Goal: Task Accomplishment & Management: Use online tool/utility

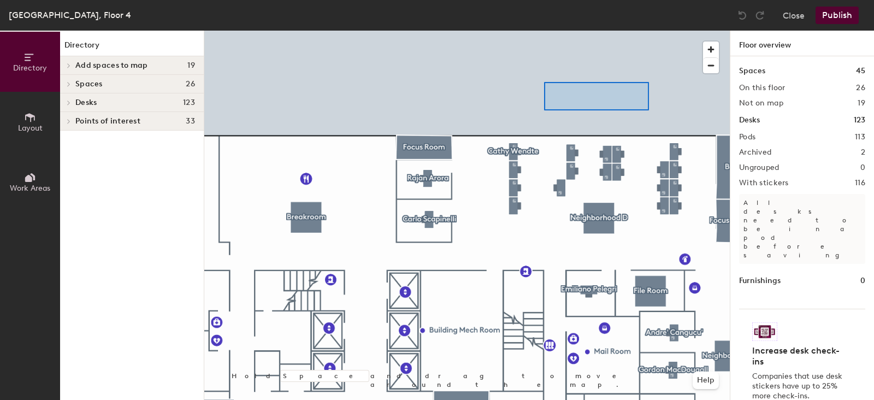
click at [543, 31] on div at bounding box center [466, 31] width 525 height 0
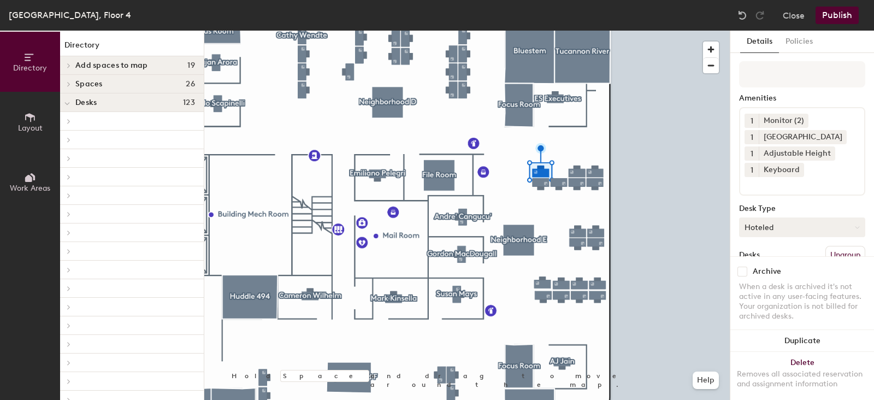
click at [783, 227] on button "Hoteled" at bounding box center [802, 227] width 126 height 20
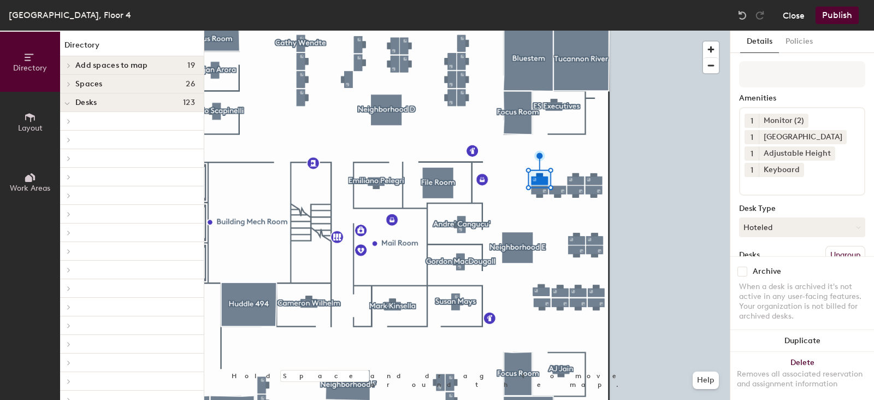
click at [790, 20] on button "Close" at bounding box center [794, 15] width 22 height 17
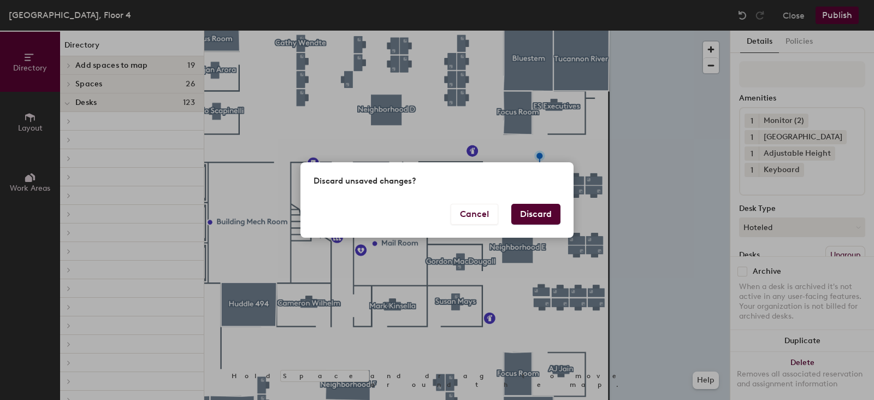
click at [530, 211] on button "Discard" at bounding box center [535, 214] width 49 height 21
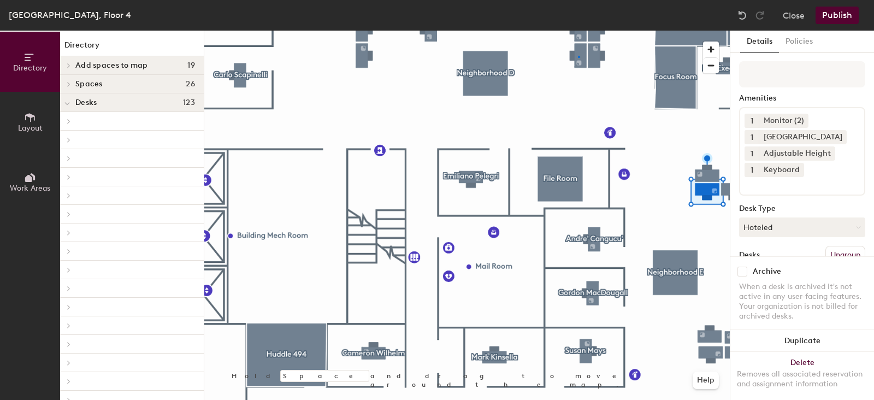
click at [578, 31] on div at bounding box center [466, 31] width 525 height 0
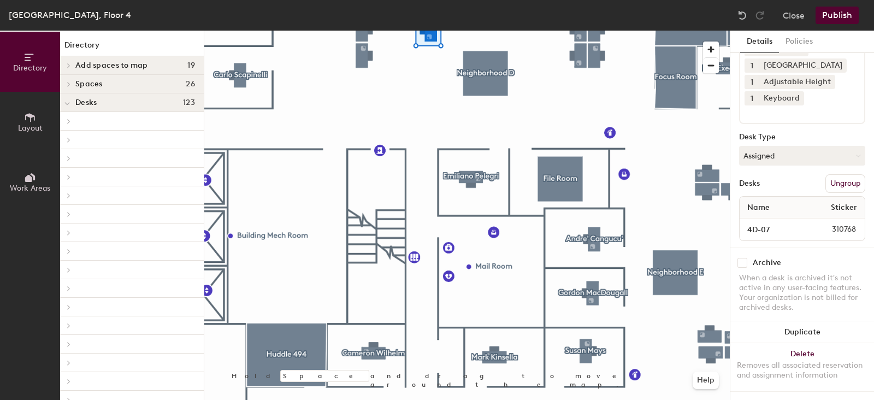
scroll to position [79, 0]
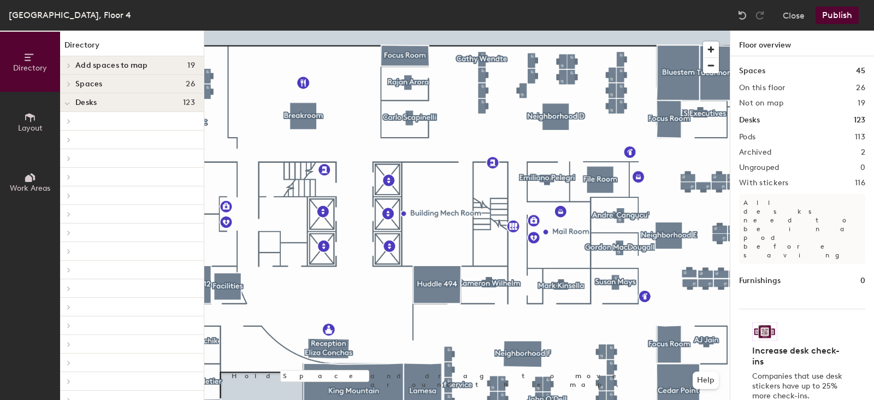
click at [20, 119] on button "Layout" at bounding box center [30, 122] width 60 height 60
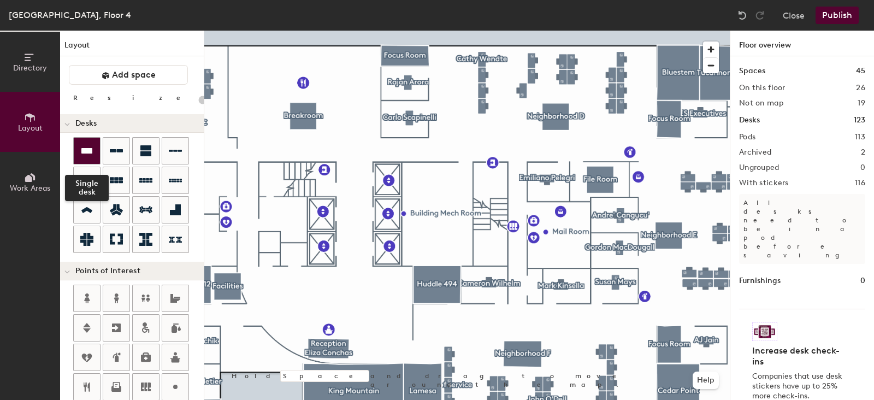
click at [90, 153] on icon at bounding box center [86, 150] width 13 height 13
click at [467, 137] on div "Directory Layout Work Areas Layout Add space Resize Desks Points of Interest Fu…" at bounding box center [437, 215] width 874 height 369
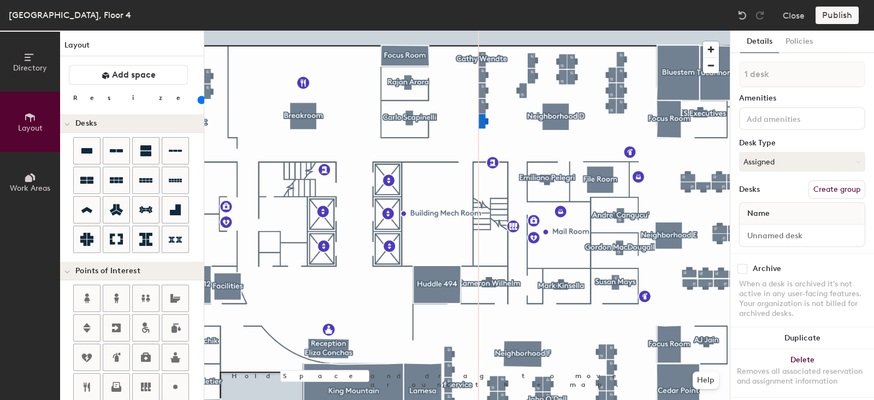
click at [502, 31] on div at bounding box center [466, 31] width 525 height 0
click at [770, 122] on input at bounding box center [793, 117] width 98 height 13
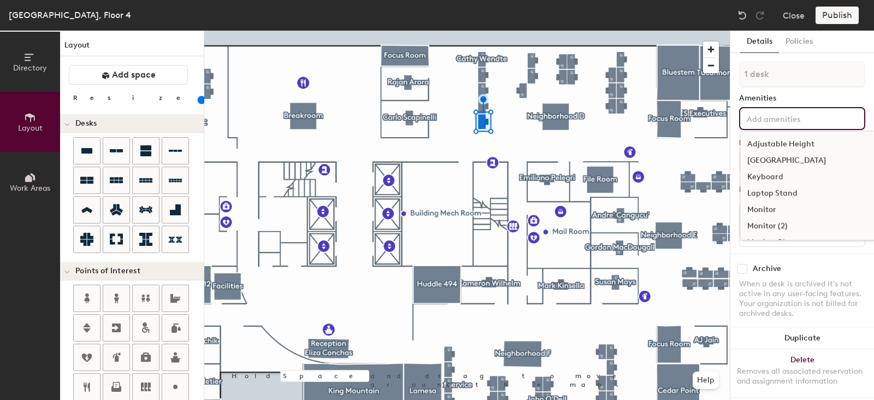
click at [774, 141] on div "Adjustable Height" at bounding box center [842, 144] width 202 height 16
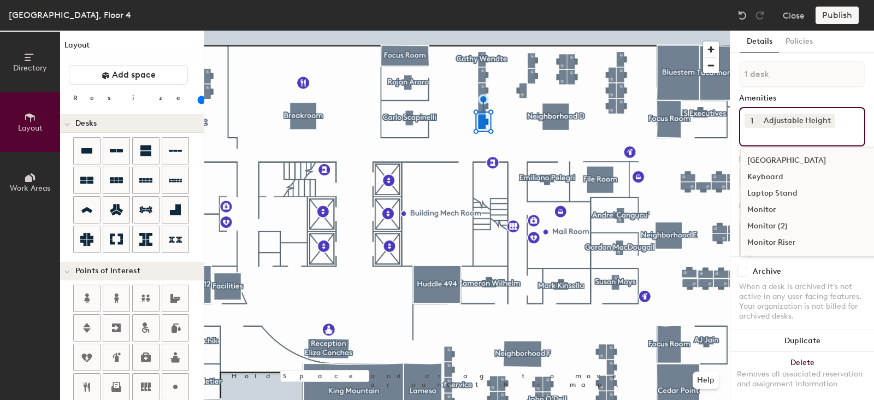
click at [775, 140] on div "1 Adjustable Height Docking Station Keyboard Laptop Stand Monitor Monitor (2) M…" at bounding box center [802, 126] width 126 height 39
click at [773, 157] on div "[GEOGRAPHIC_DATA]" at bounding box center [842, 160] width 202 height 16
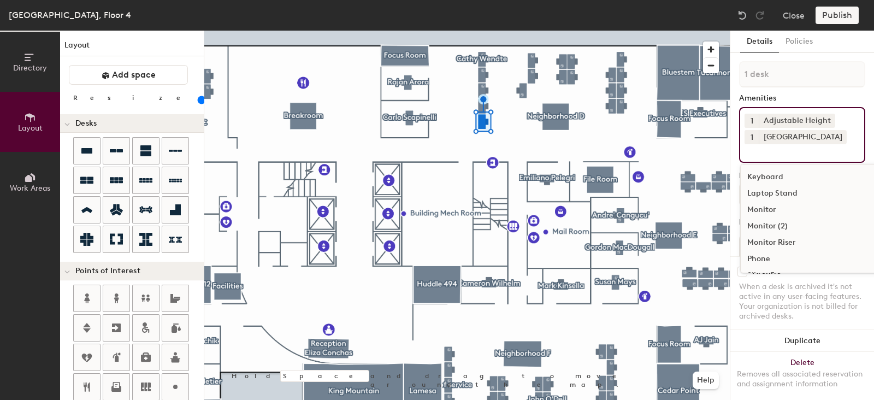
click at [768, 175] on div "Keyboard" at bounding box center [842, 177] width 202 height 16
click at [786, 224] on div "Monitor (2)" at bounding box center [842, 226] width 202 height 16
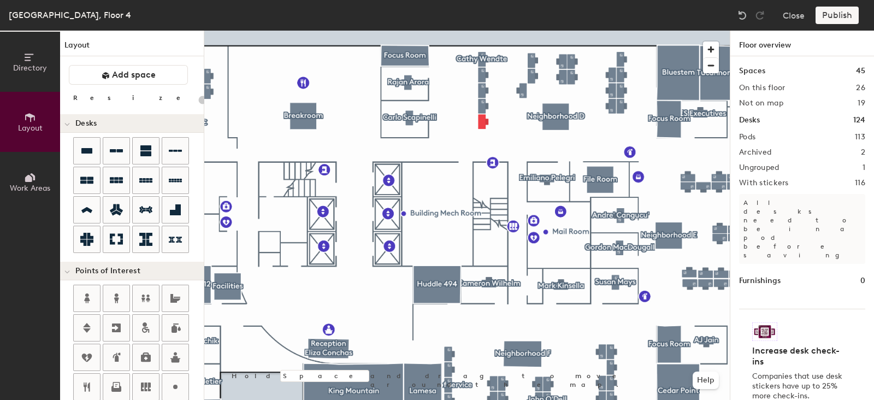
type input "100"
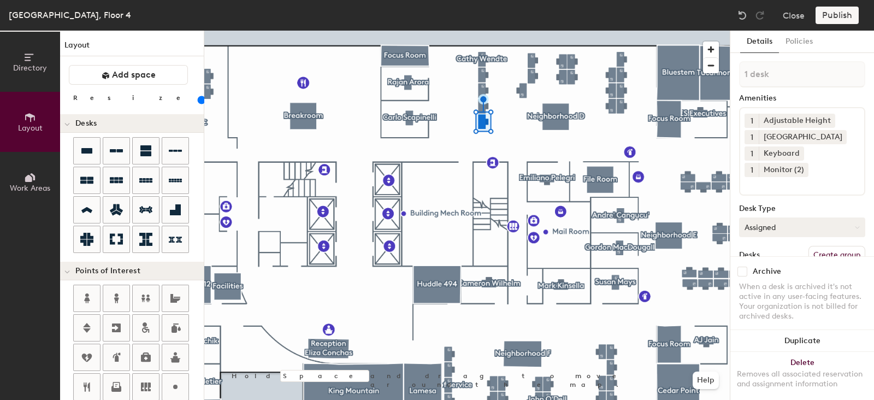
click at [766, 223] on button "Assigned" at bounding box center [802, 227] width 126 height 20
click at [760, 291] on div "Hoteled" at bounding box center [793, 294] width 109 height 16
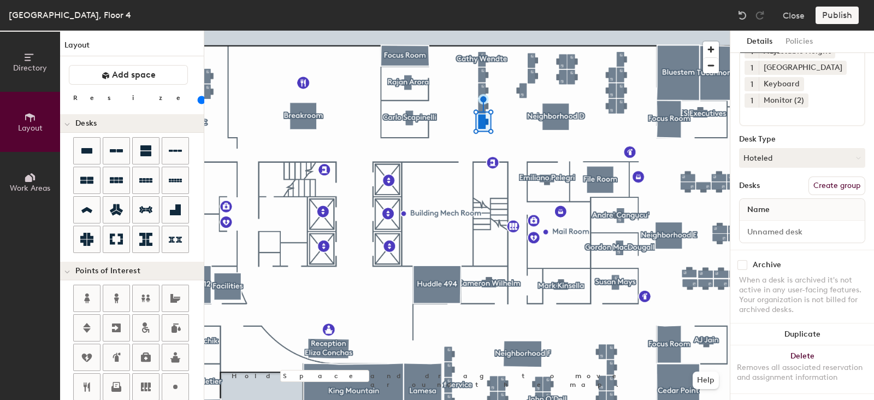
scroll to position [80, 0]
click at [825, 177] on button "Create group" at bounding box center [836, 183] width 57 height 19
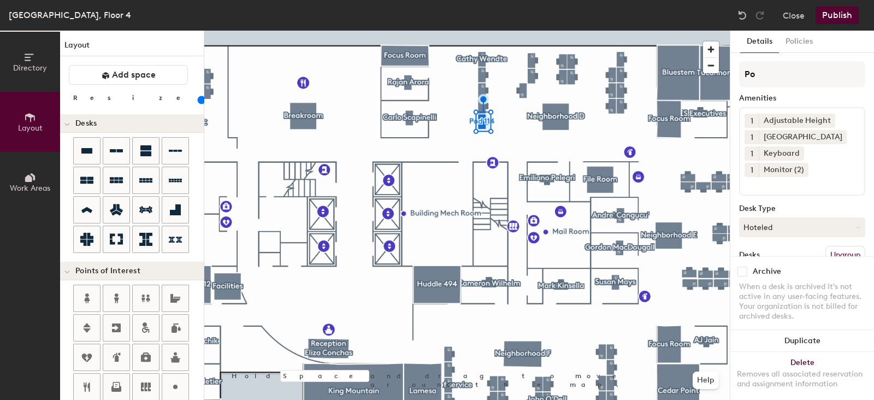
type input "P"
click at [773, 75] on input at bounding box center [802, 74] width 126 height 26
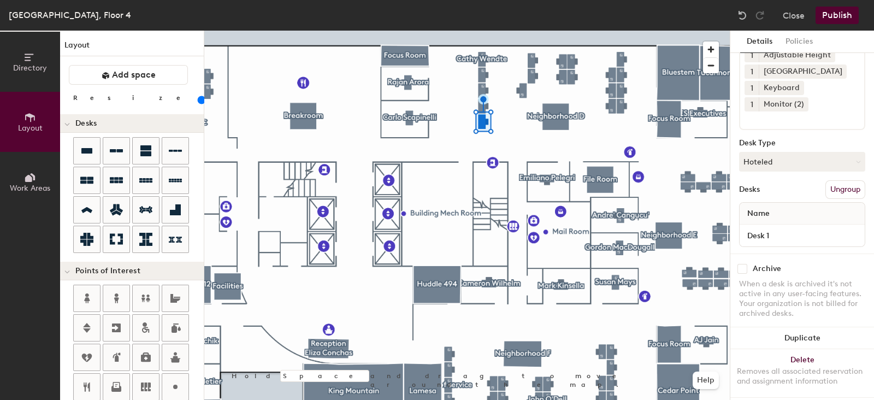
scroll to position [80, 0]
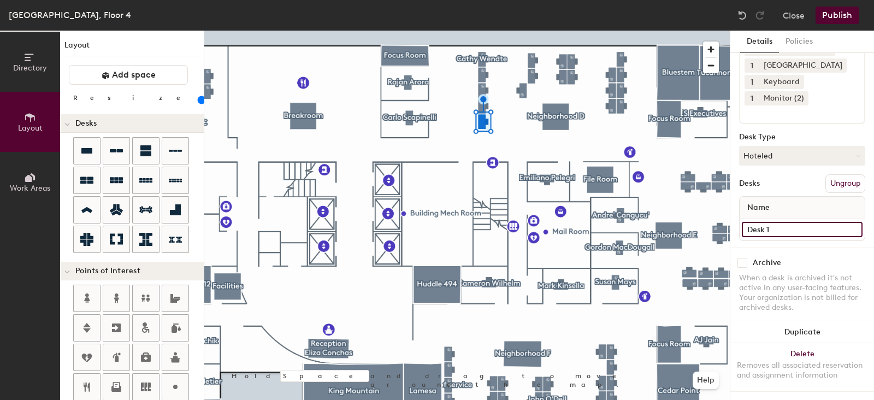
click at [768, 222] on input "Desk 1" at bounding box center [802, 229] width 121 height 15
type input "4A-01"
click at [841, 176] on button "Ungroup" at bounding box center [845, 183] width 40 height 19
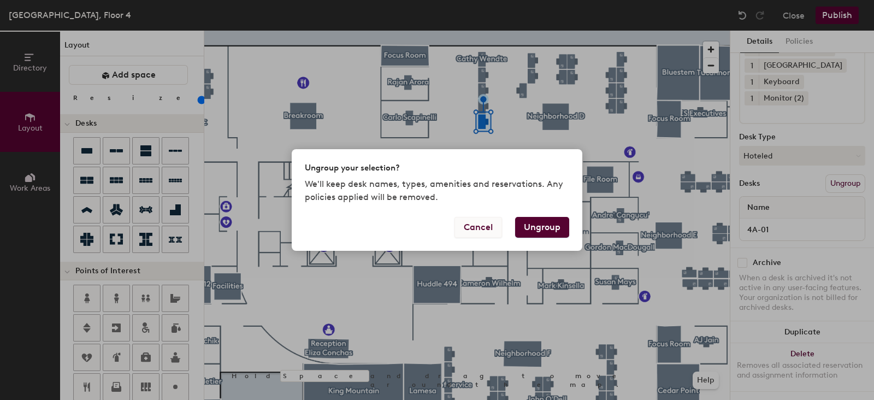
click at [486, 225] on button "Cancel" at bounding box center [478, 227] width 48 height 21
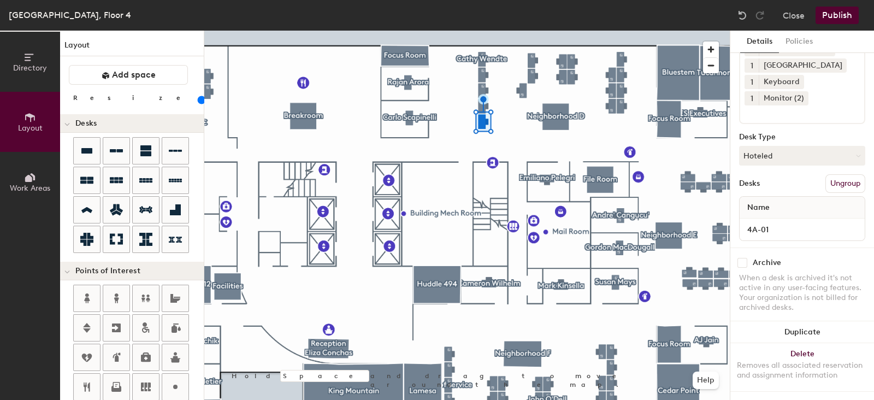
scroll to position [0, 0]
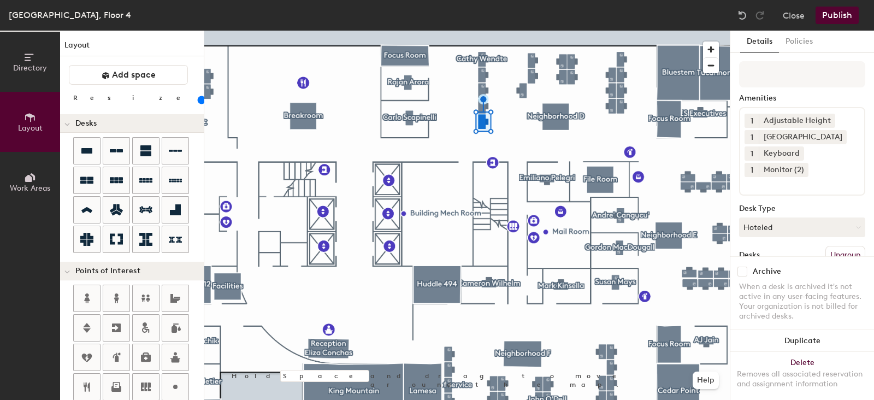
click at [838, 15] on button "Publish" at bounding box center [836, 15] width 43 height 17
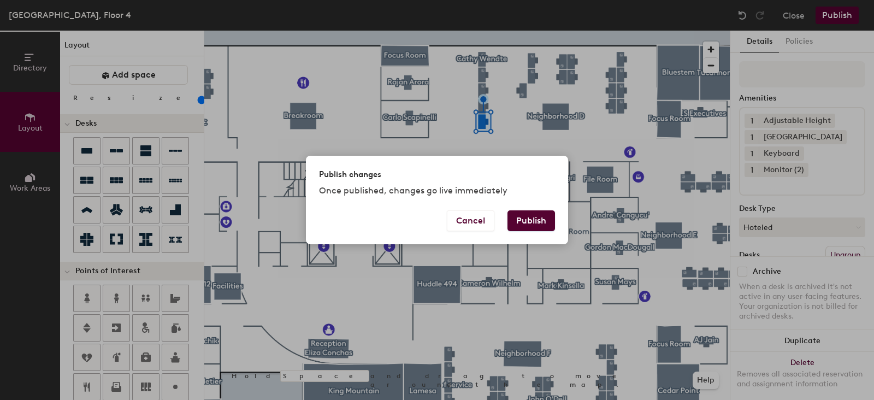
click at [547, 221] on button "Publish" at bounding box center [531, 220] width 48 height 21
type input "20"
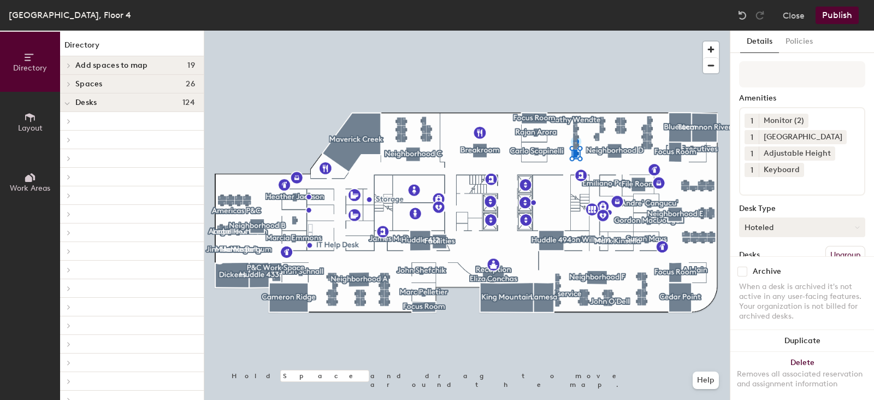
click at [766, 233] on button "Hoteled" at bounding box center [802, 227] width 126 height 20
click at [764, 256] on div "Assigned" at bounding box center [793, 261] width 109 height 16
click at [840, 17] on button "Publish" at bounding box center [836, 15] width 43 height 17
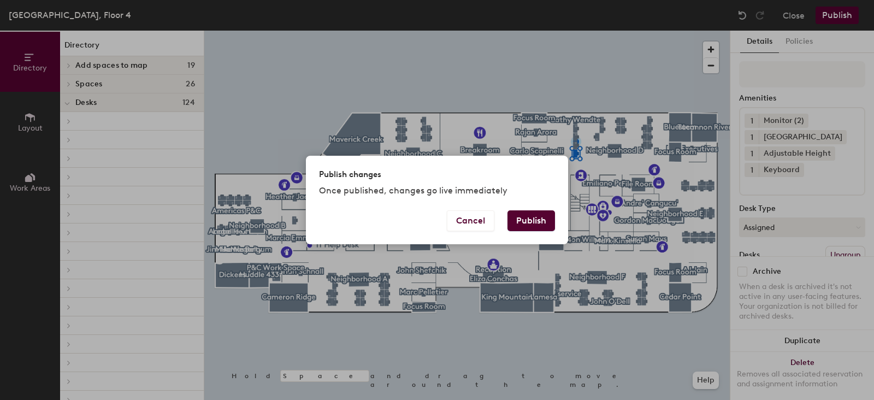
click at [532, 218] on button "Publish" at bounding box center [531, 220] width 48 height 21
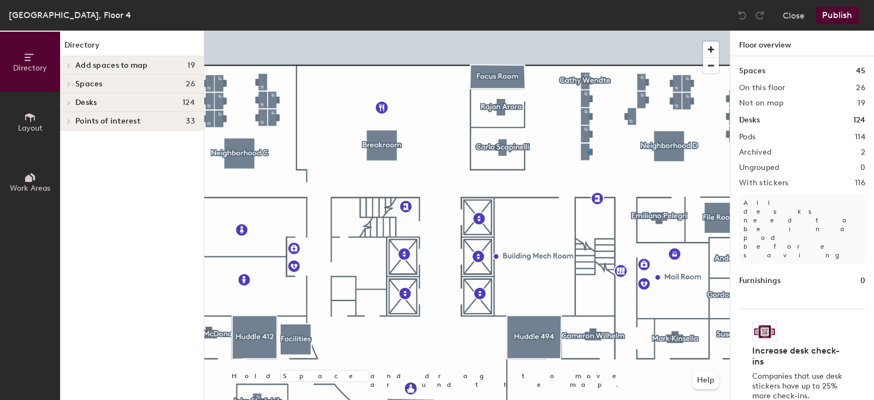
click at [588, 31] on div at bounding box center [466, 31] width 525 height 0
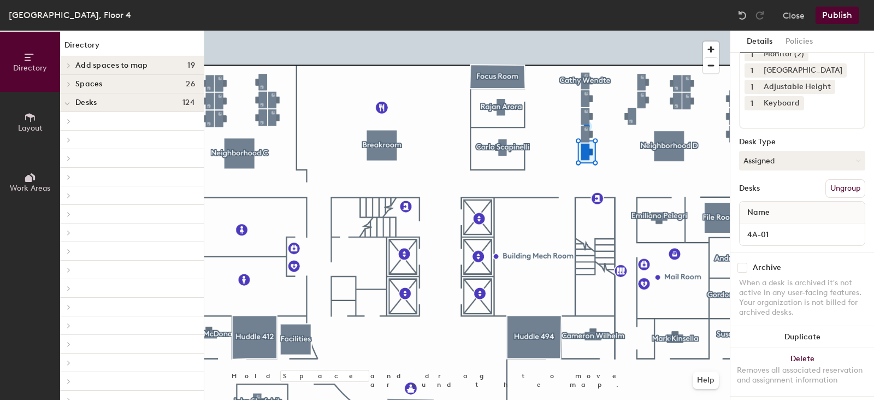
scroll to position [80, 0]
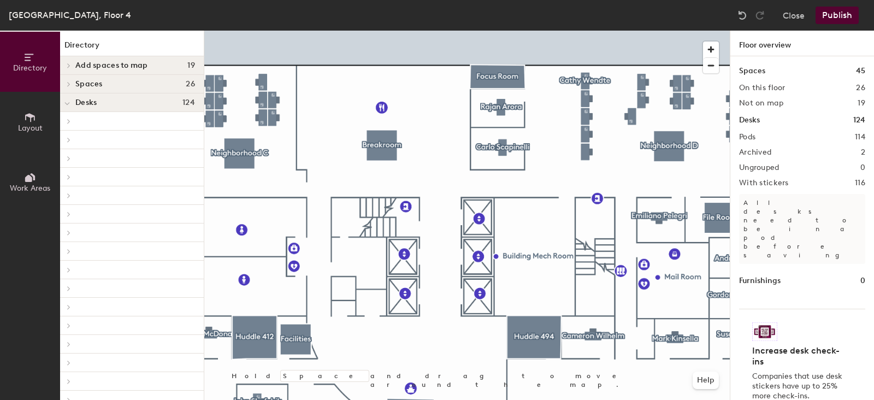
click at [831, 17] on button "Publish" at bounding box center [836, 15] width 43 height 17
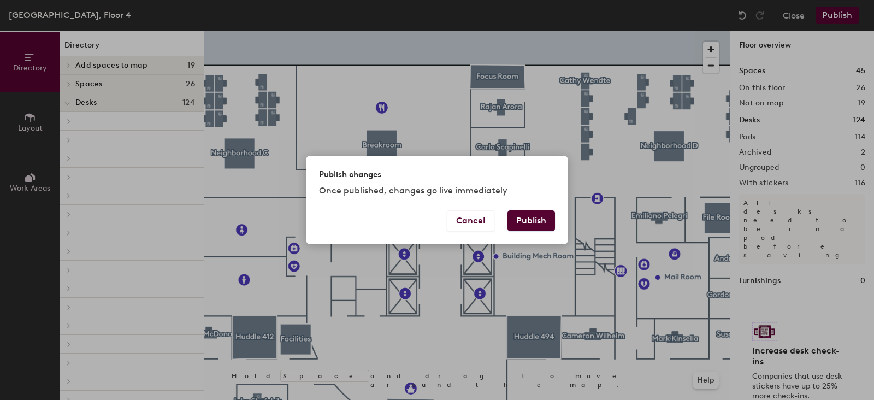
click at [531, 216] on button "Publish" at bounding box center [531, 220] width 48 height 21
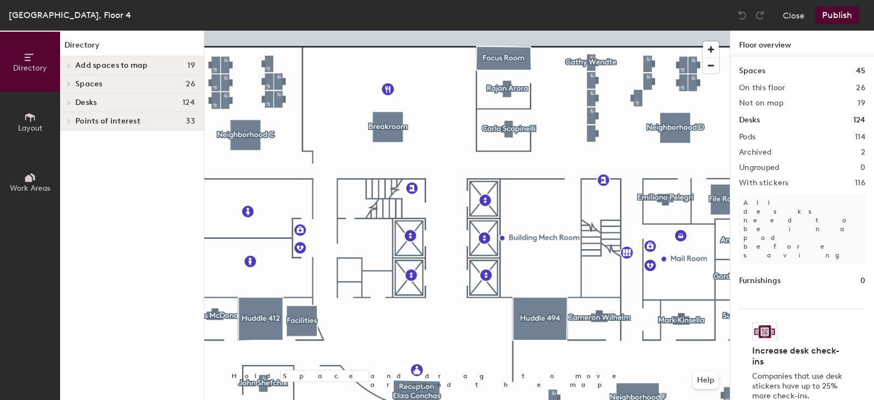
click at [592, 31] on div at bounding box center [466, 31] width 525 height 0
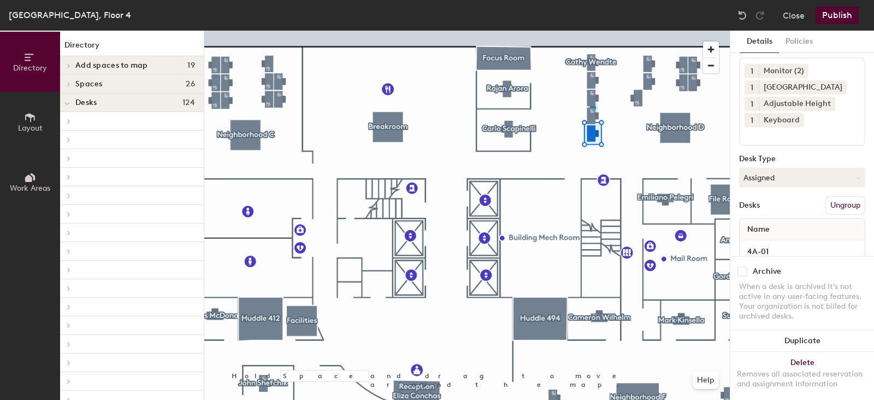
scroll to position [80, 0]
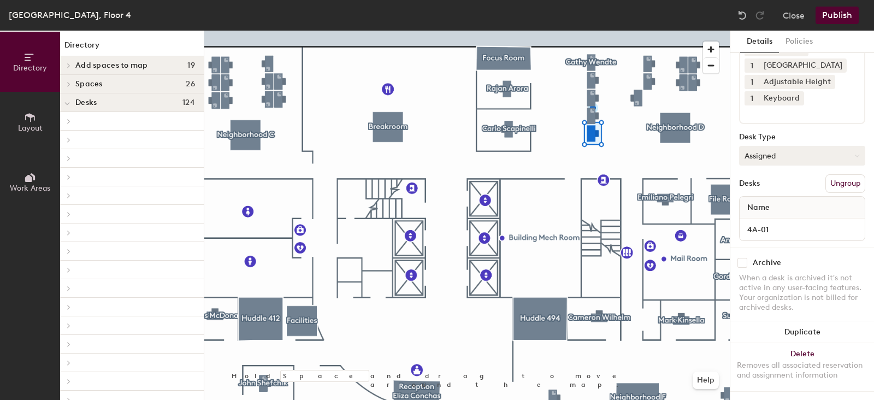
click at [760, 150] on button "Assigned" at bounding box center [802, 156] width 126 height 20
click at [756, 214] on div "Hoteled" at bounding box center [793, 222] width 109 height 16
click at [838, 17] on button "Publish" at bounding box center [836, 15] width 43 height 17
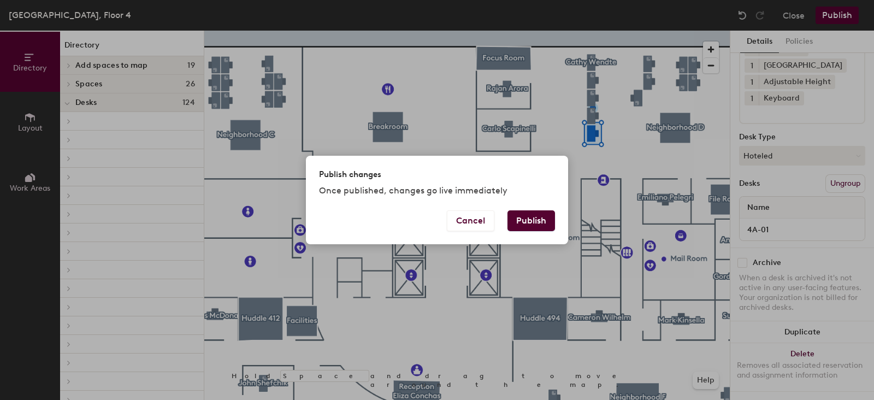
click at [541, 212] on button "Publish" at bounding box center [531, 220] width 48 height 21
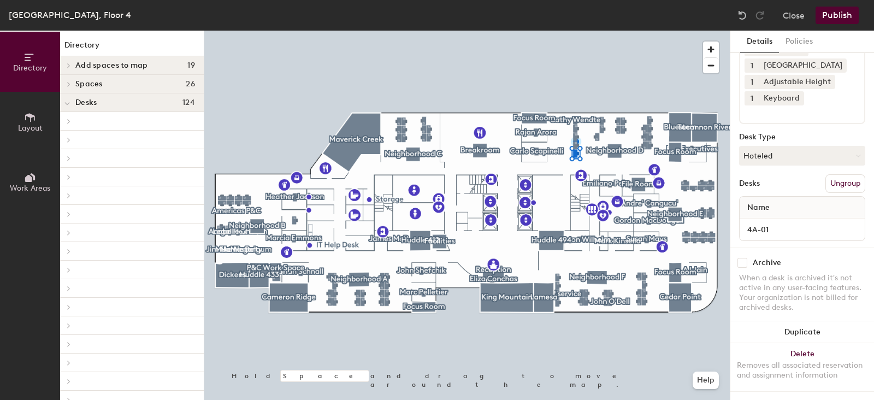
scroll to position [80, 0]
click at [843, 222] on input "4A-01" at bounding box center [802, 229] width 121 height 15
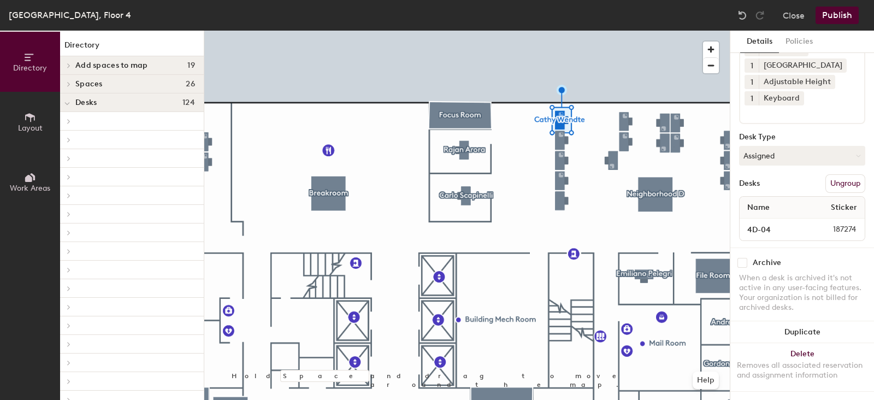
scroll to position [0, 0]
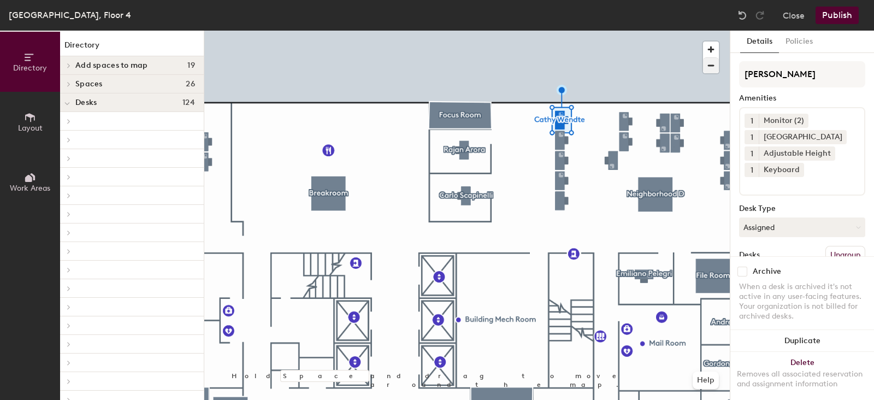
click at [589, 31] on div at bounding box center [466, 31] width 525 height 0
